Goal: Register for event/course

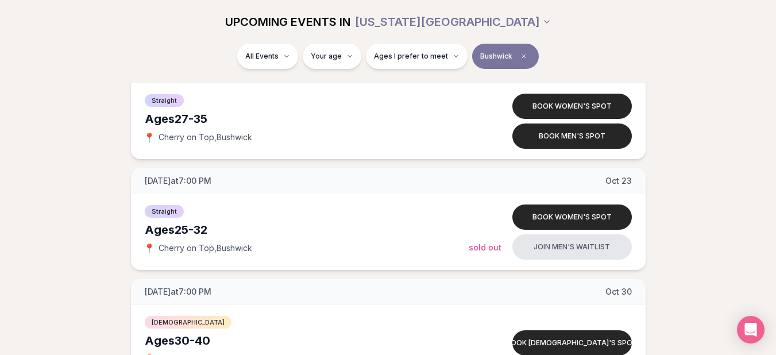
click at [523, 48] on button "Bushwick" at bounding box center [505, 56] width 67 height 25
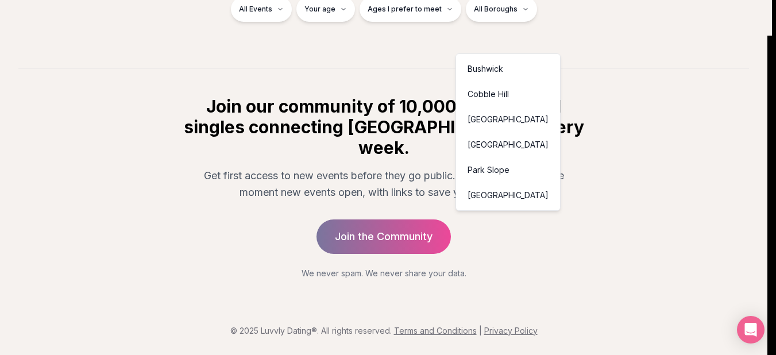
scroll to position [217, 0]
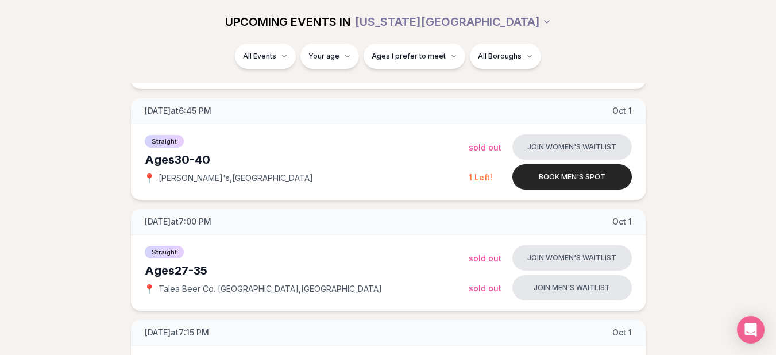
scroll to position [112, 0]
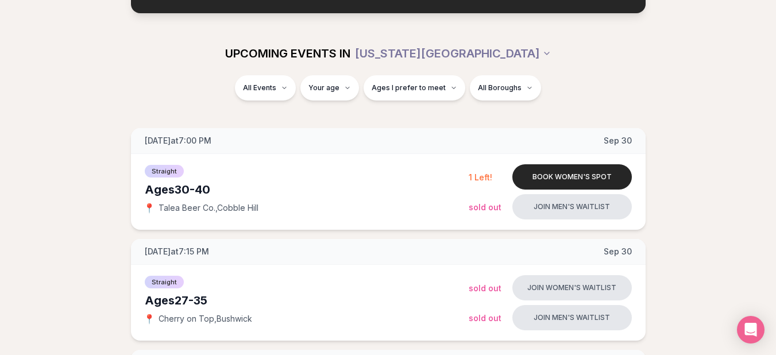
click at [678, 75] on div "All Events Your age Ages I prefer to meet All Boroughs" at bounding box center [388, 90] width 643 height 30
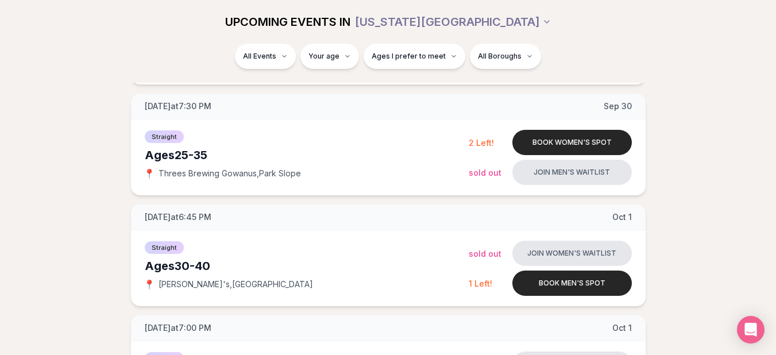
scroll to position [411, 0]
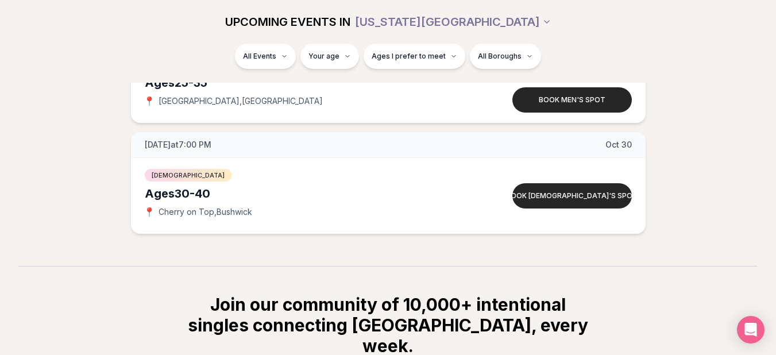
scroll to position [4455, 0]
